Goal: Information Seeking & Learning: Find specific fact

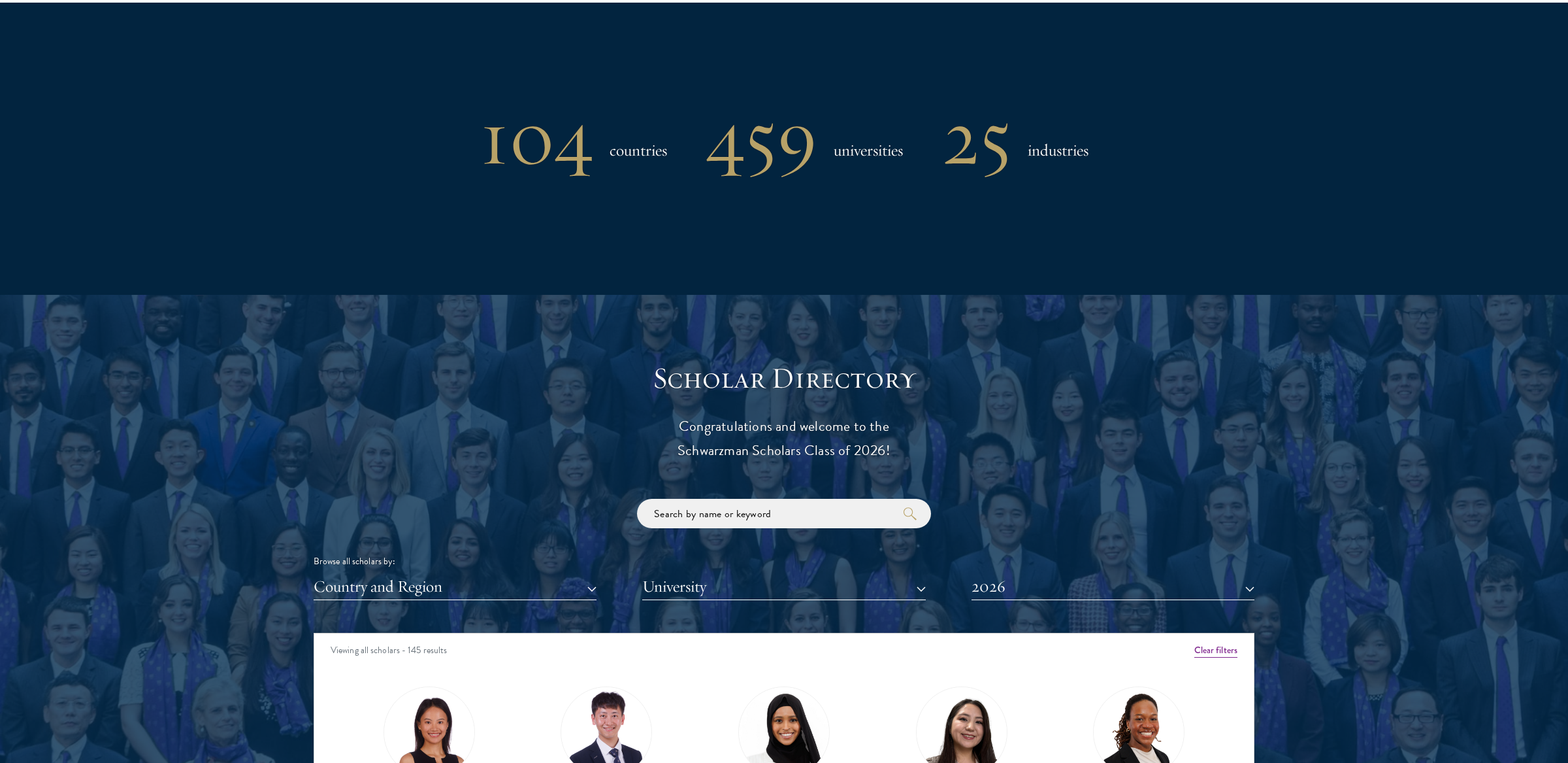
scroll to position [1149, 0]
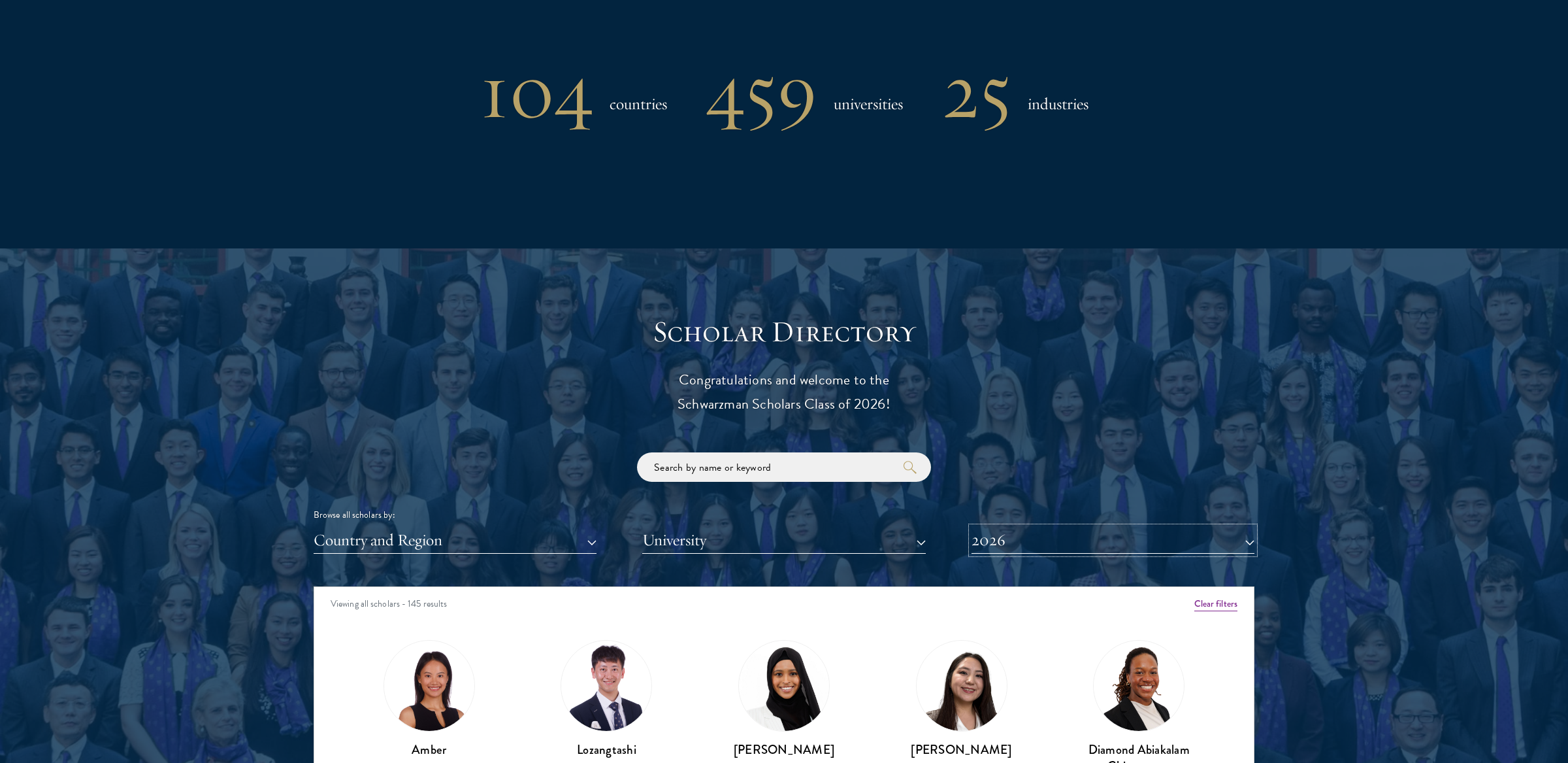
click at [990, 542] on button "2026" at bounding box center [1113, 539] width 283 height 26
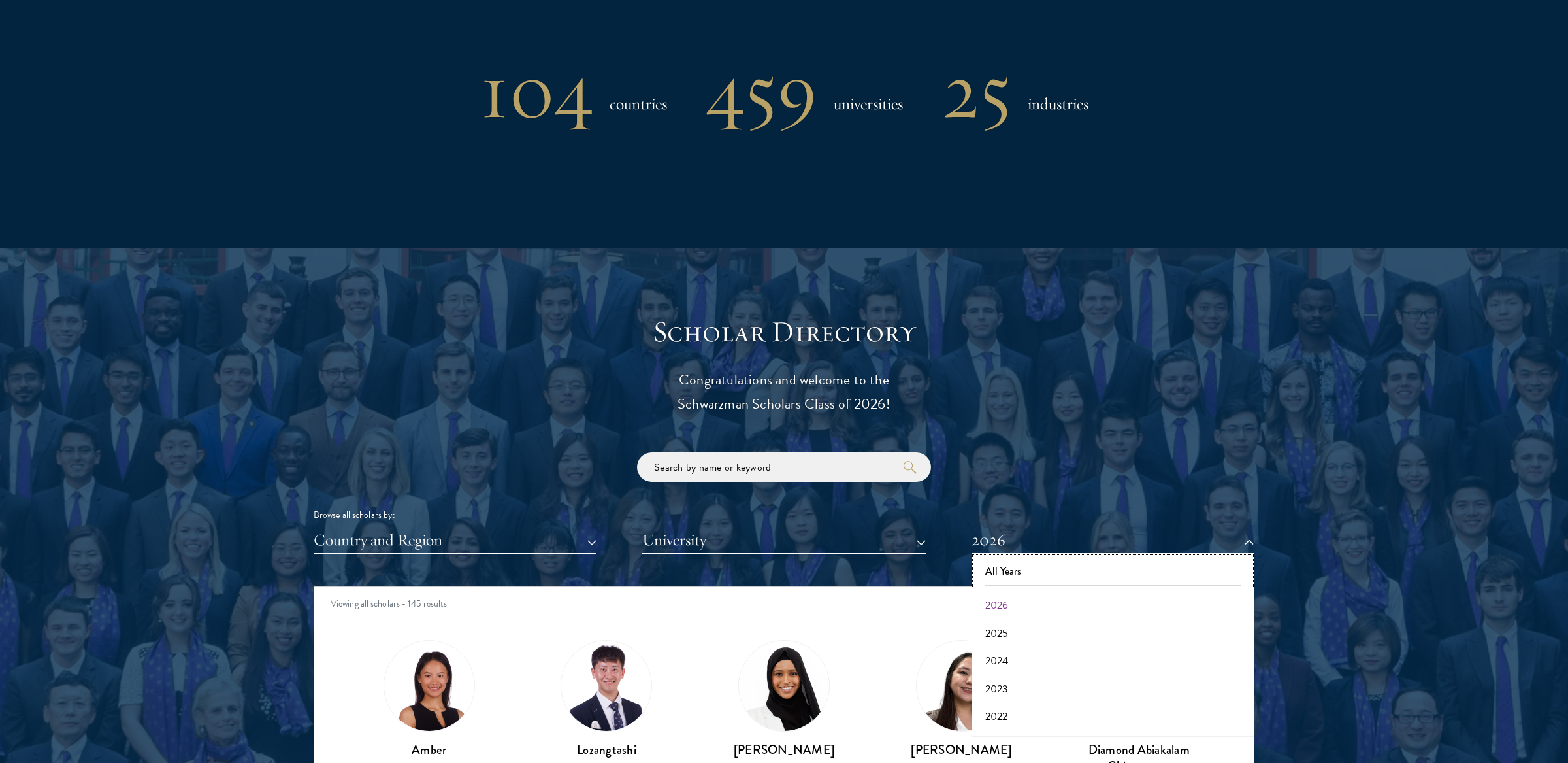
click at [999, 560] on button "All Years" at bounding box center [1113, 572] width 275 height 27
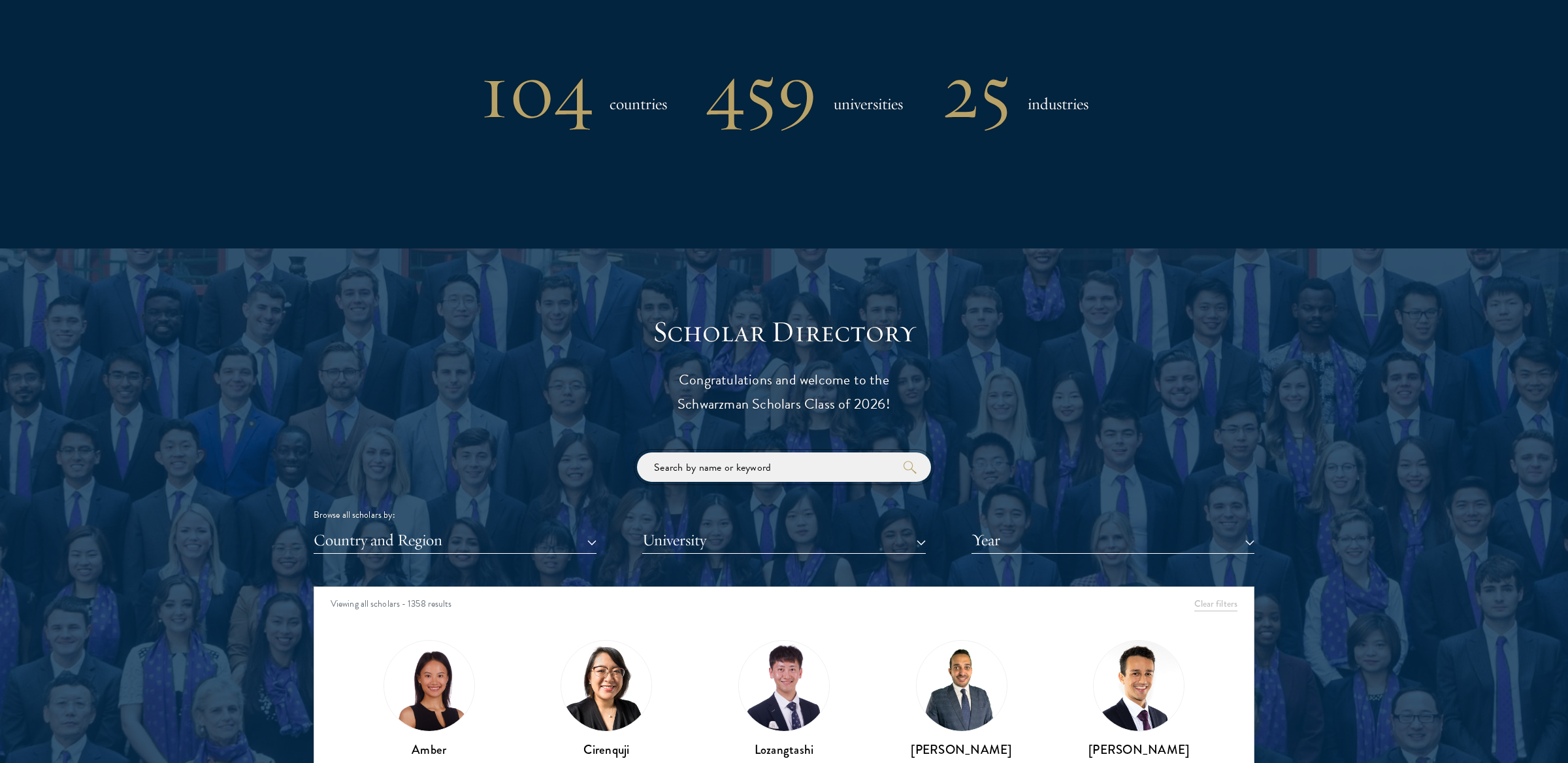
click at [816, 466] on input "search" at bounding box center [783, 467] width 294 height 29
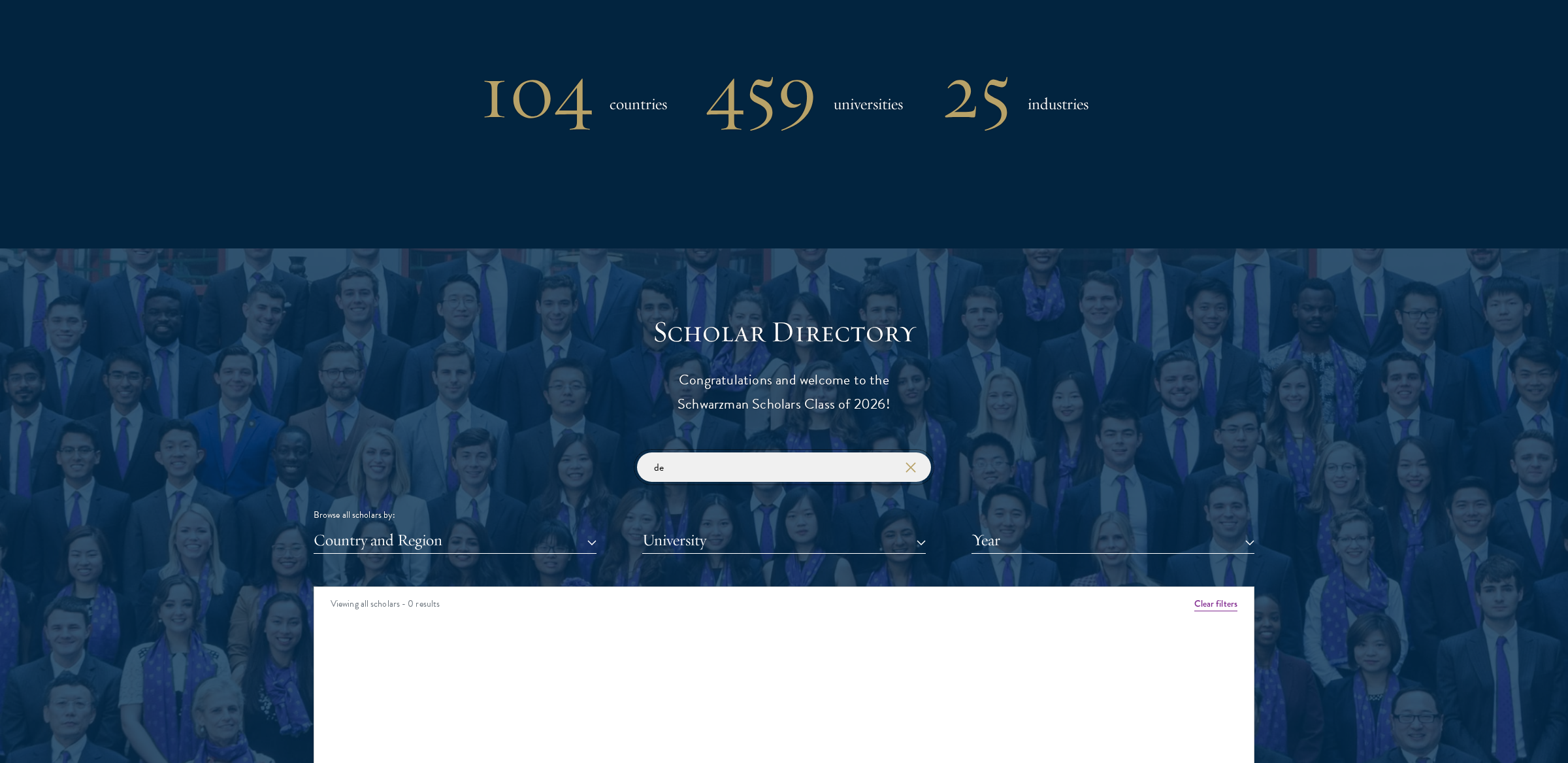
type input "d"
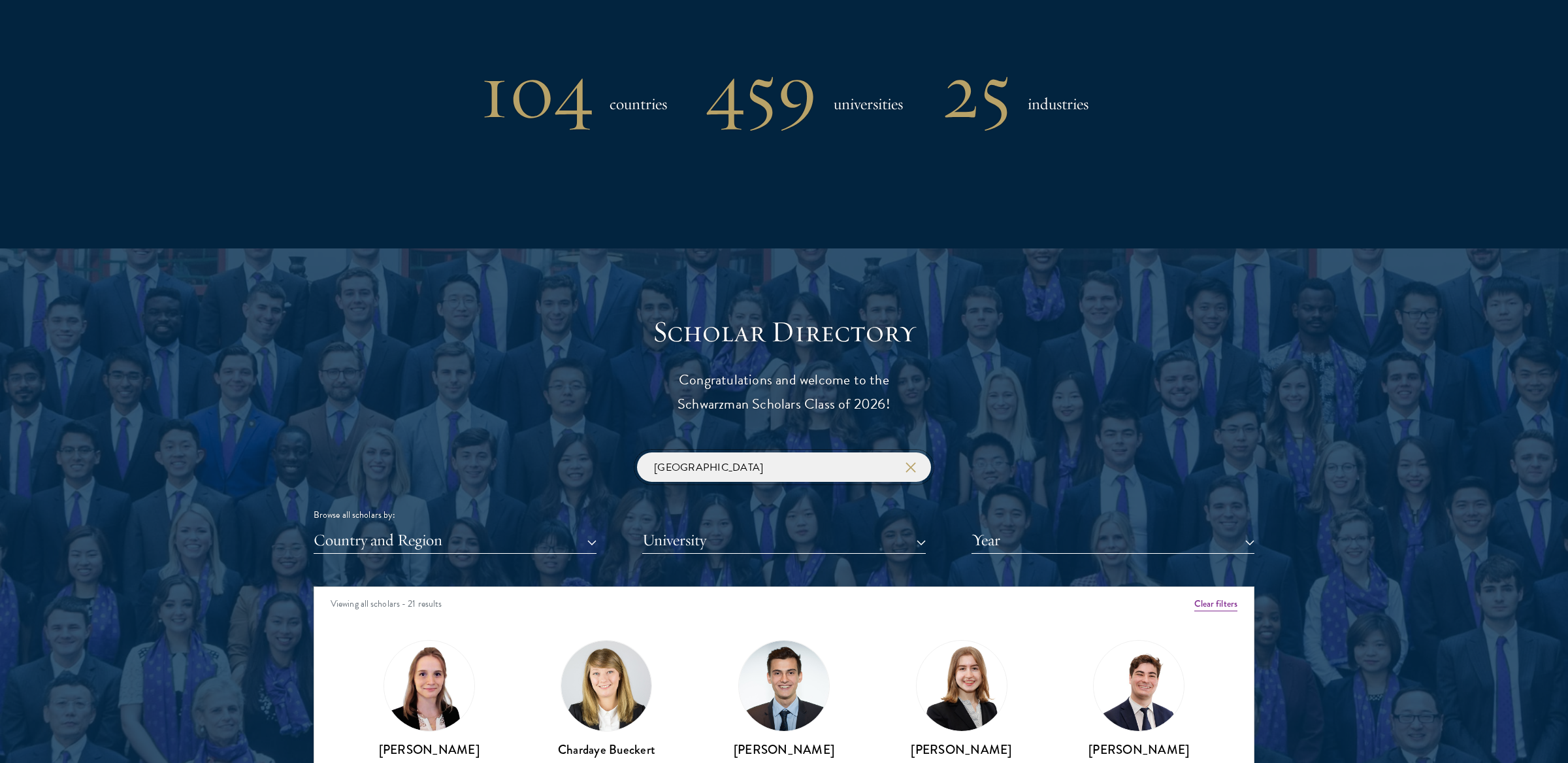
type input "[GEOGRAPHIC_DATA]"
click button "submit" at bounding box center [0, 0] width 0 height 0
